Goal: Check status: Check status

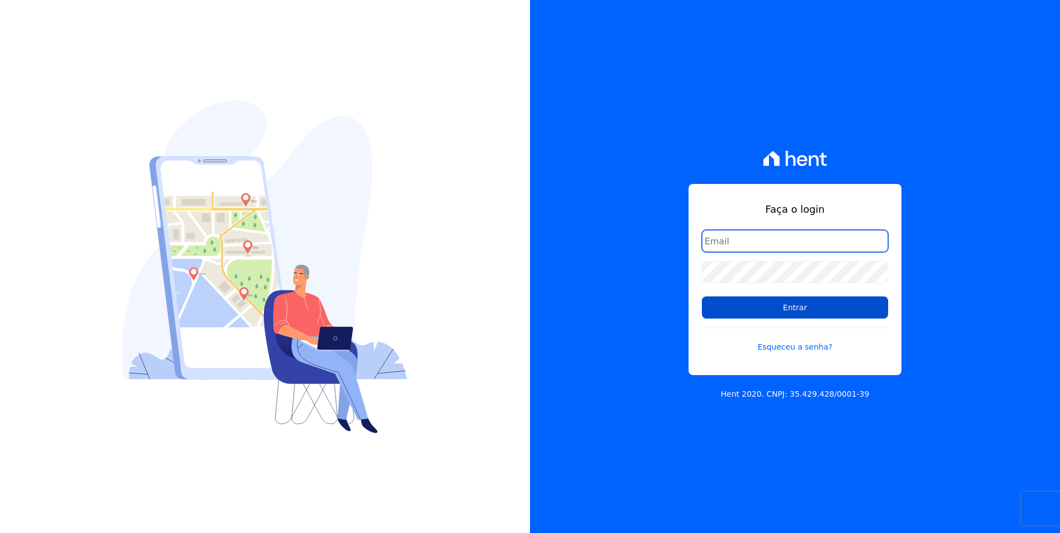
type input "moendasecopark2@gmail.com"
click at [817, 308] on input "Entrar" at bounding box center [795, 308] width 186 height 22
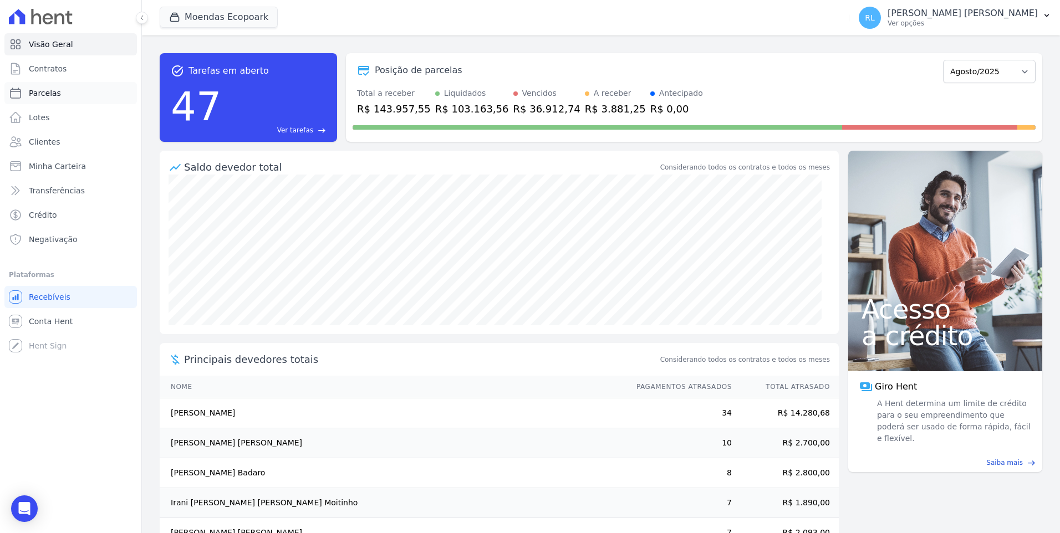
click at [58, 97] on link "Parcelas" at bounding box center [70, 93] width 133 height 22
select select
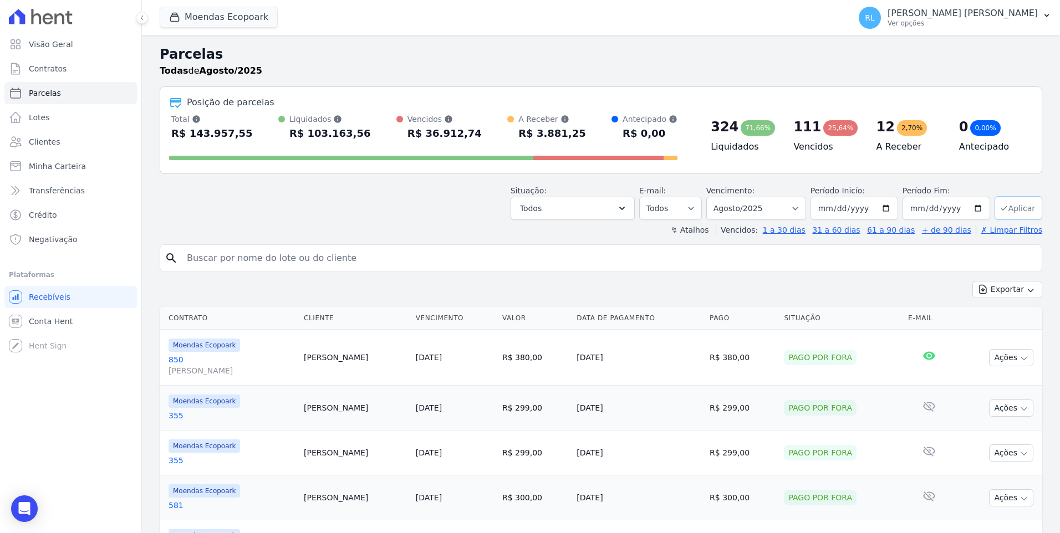
click at [1009, 210] on button "Aplicar" at bounding box center [1019, 208] width 48 height 24
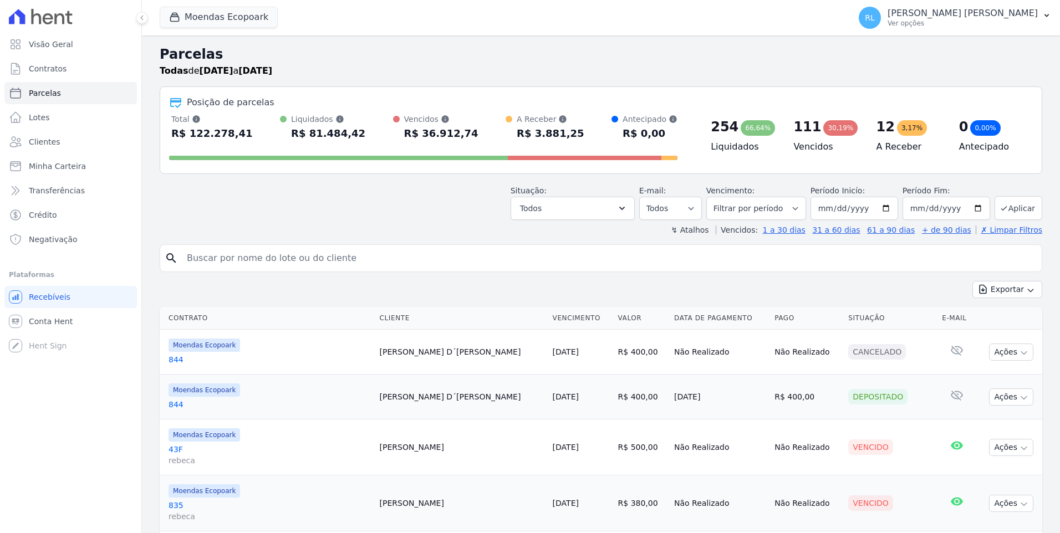
select select
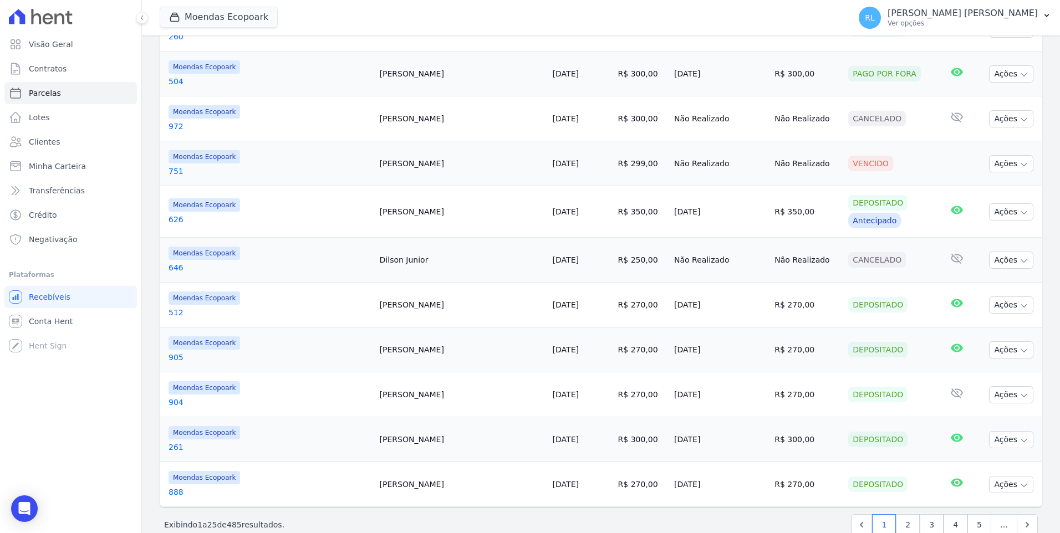
scroll to position [998, 0]
